Goal: Task Accomplishment & Management: Manage account settings

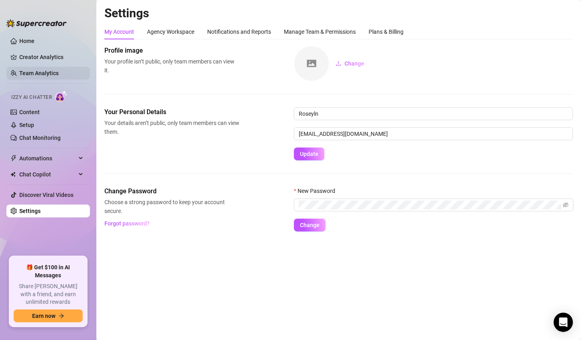
click at [42, 72] on link "Team Analytics" at bounding box center [38, 73] width 39 height 6
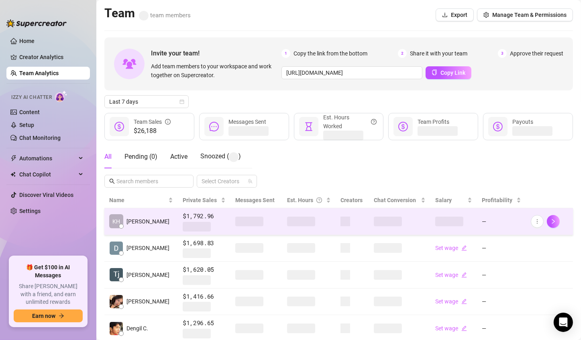
click at [293, 223] on span at bounding box center [301, 221] width 28 height 10
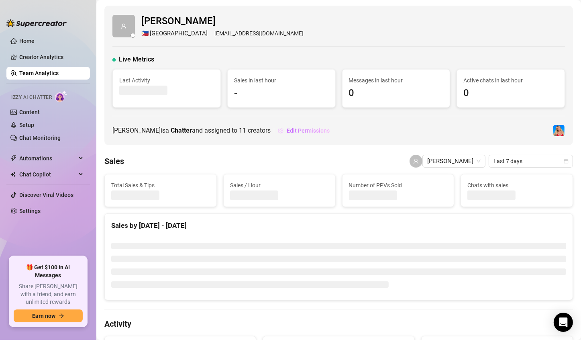
click at [296, 130] on span "Edit Permissions" at bounding box center [308, 130] width 43 height 6
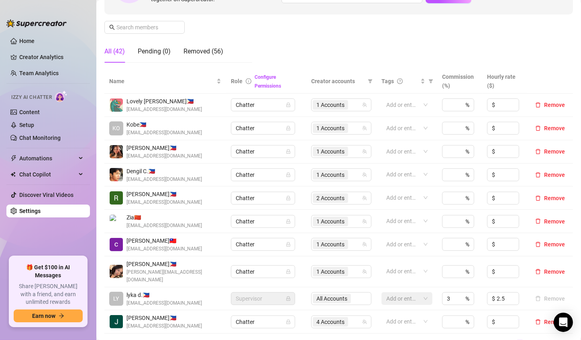
scroll to position [161, 0]
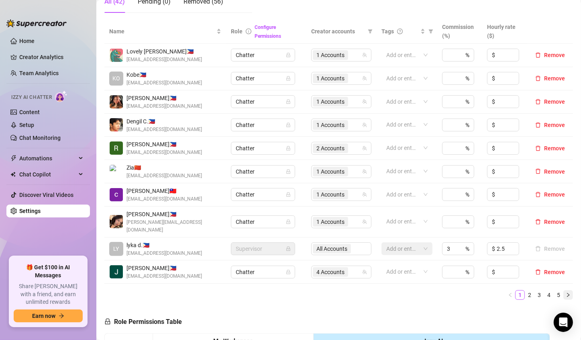
click at [566, 292] on icon "right" at bounding box center [568, 294] width 5 height 5
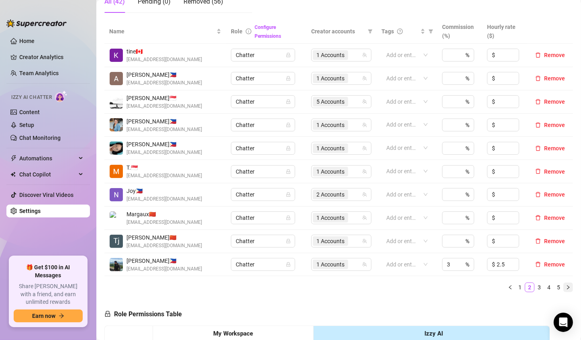
click at [566, 287] on icon "right" at bounding box center [568, 287] width 5 height 5
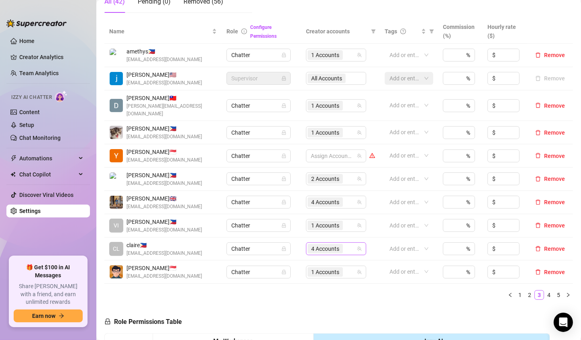
click at [313, 244] on span "4 Accounts" at bounding box center [325, 248] width 28 height 9
